Goal: Navigation & Orientation: Find specific page/section

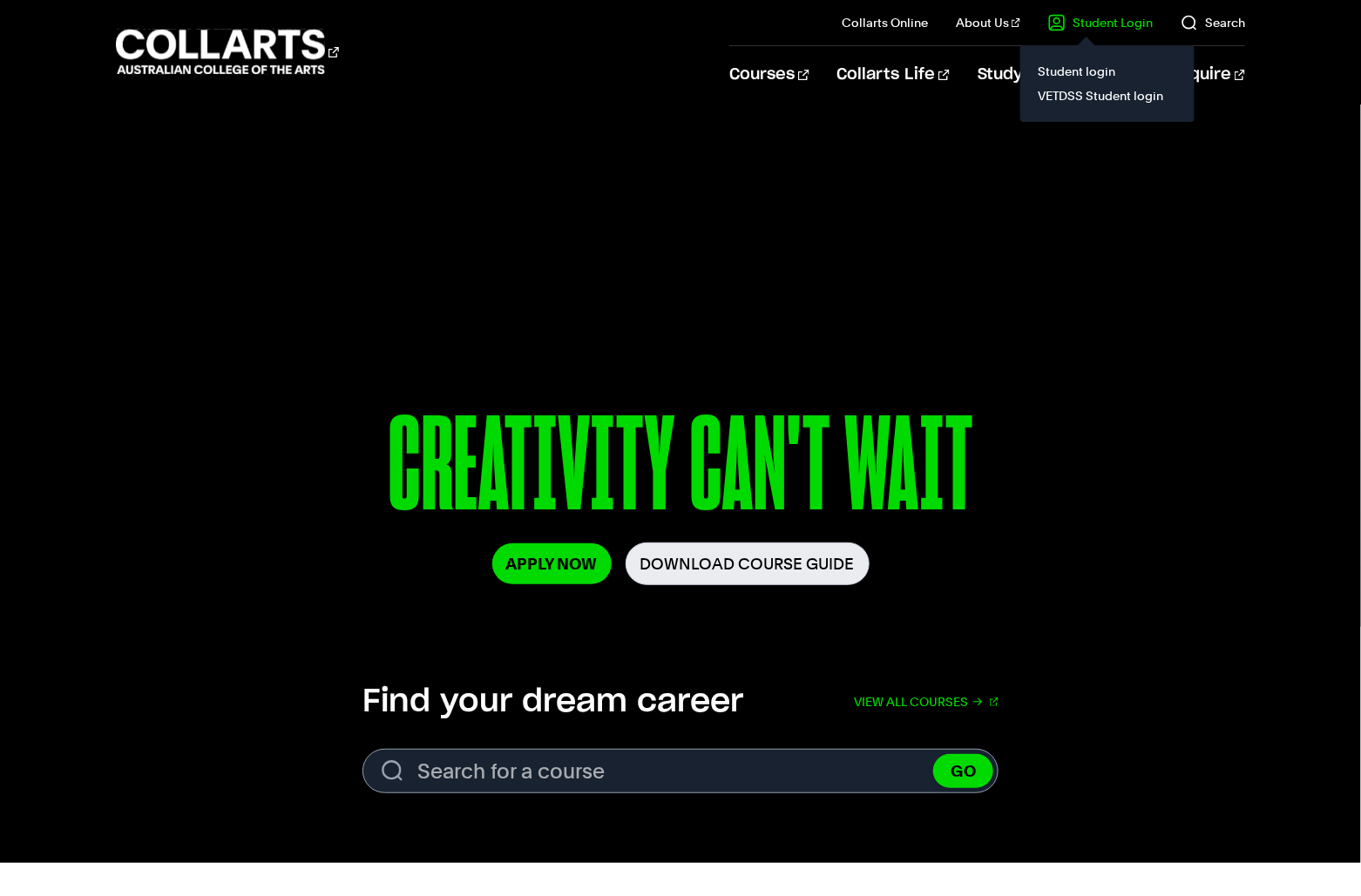
click at [1086, 26] on link "Student Login" at bounding box center [1100, 23] width 104 height 18
click at [1074, 64] on link "Student login" at bounding box center [1107, 71] width 147 height 25
click at [1071, 67] on link "Student login" at bounding box center [1107, 71] width 147 height 25
